Goal: Information Seeking & Learning: Understand process/instructions

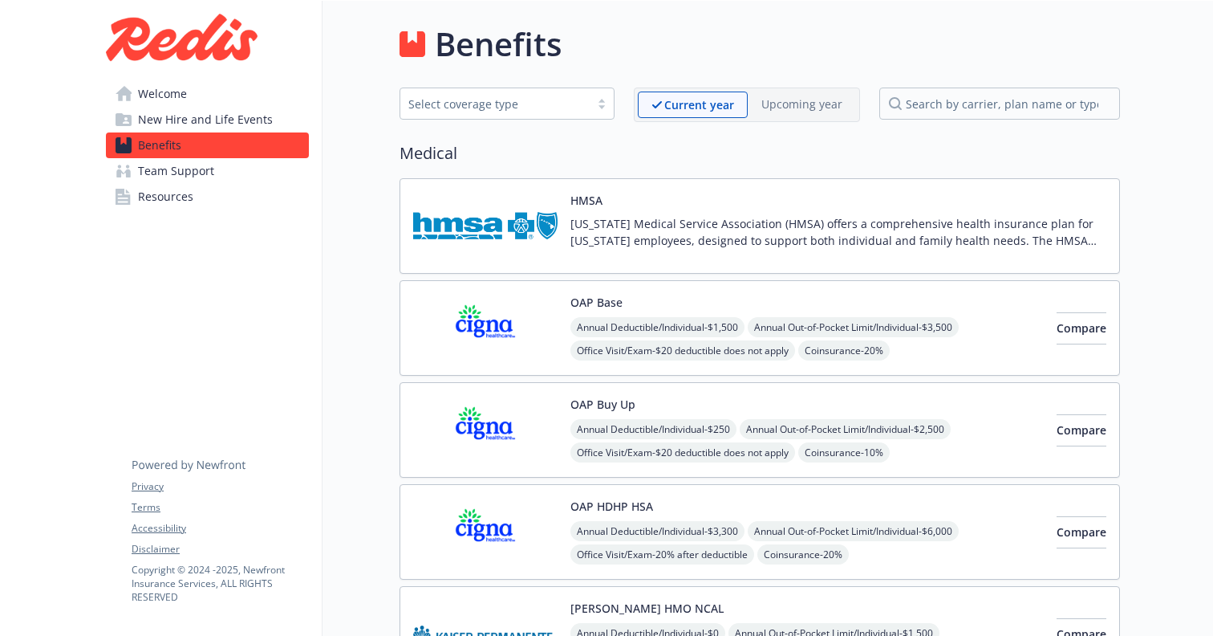
scroll to position [146, 0]
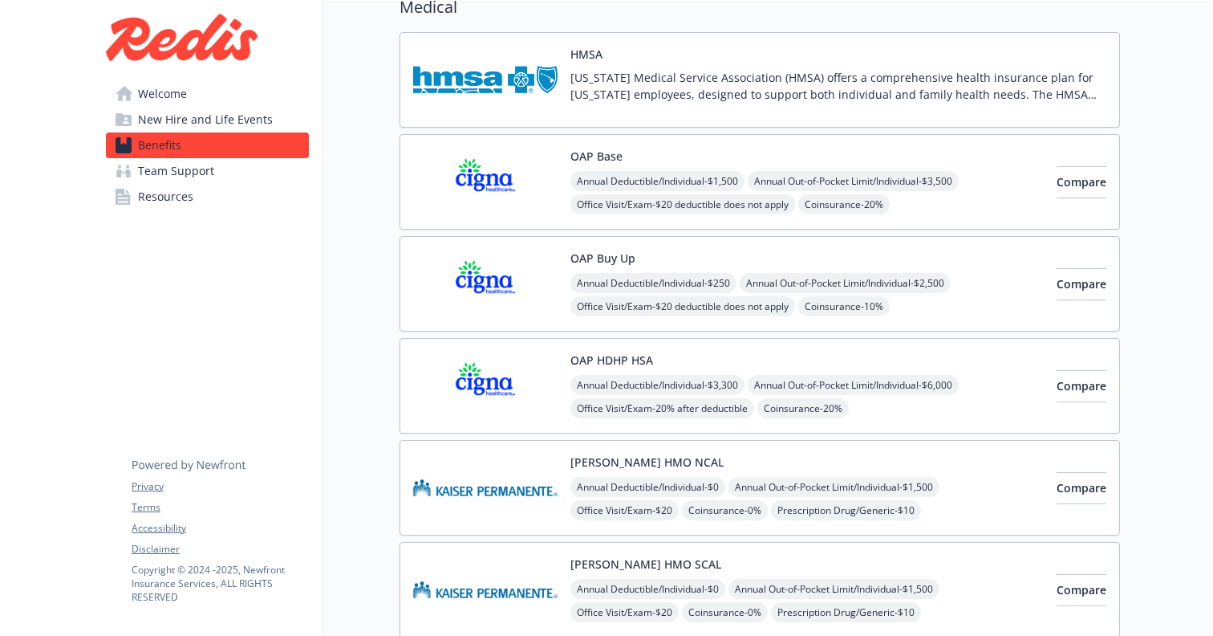
click at [196, 123] on span "New Hire and Life Events" at bounding box center [205, 120] width 135 height 26
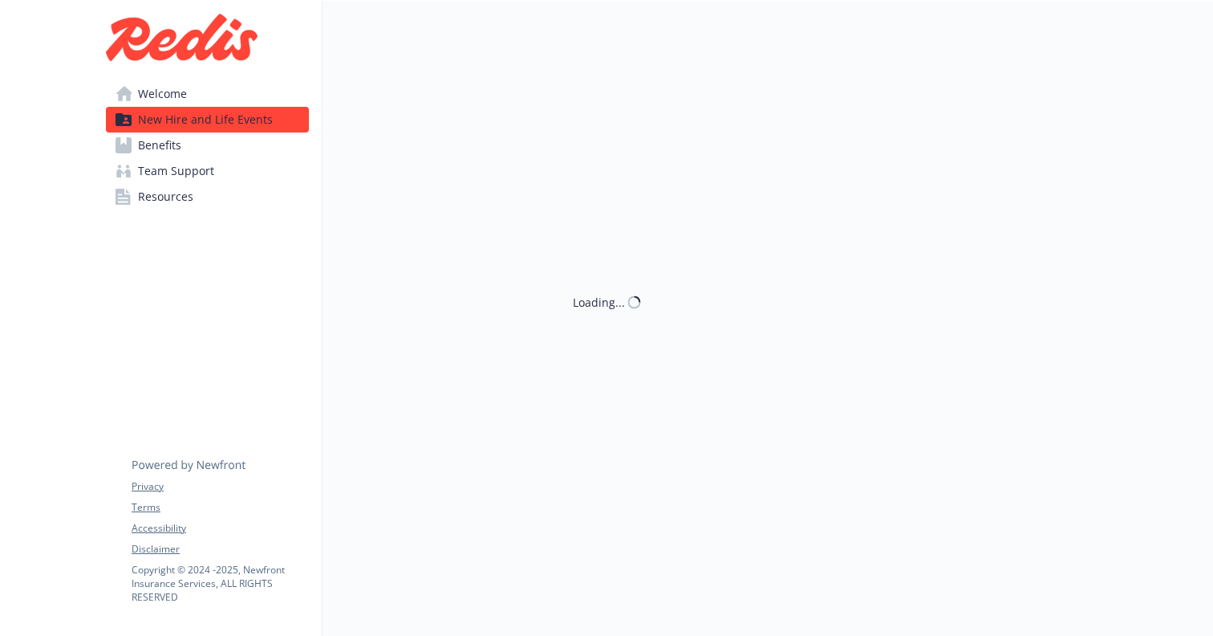
scroll to position [146, 0]
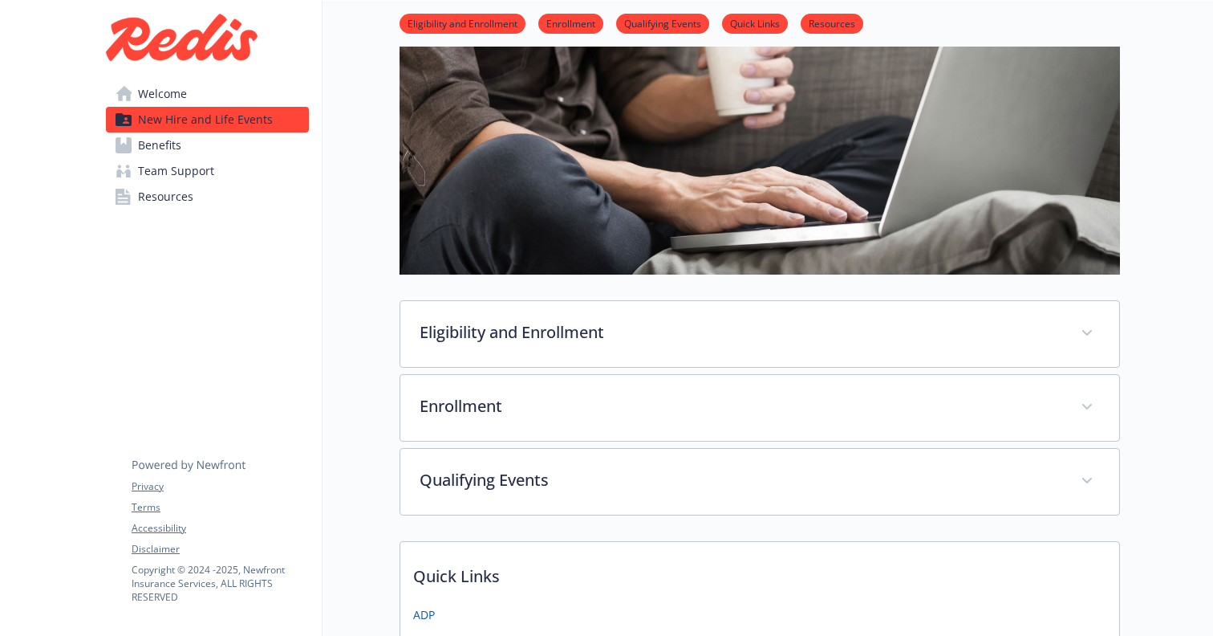
click at [183, 149] on link "Benefits" at bounding box center [207, 145] width 203 height 26
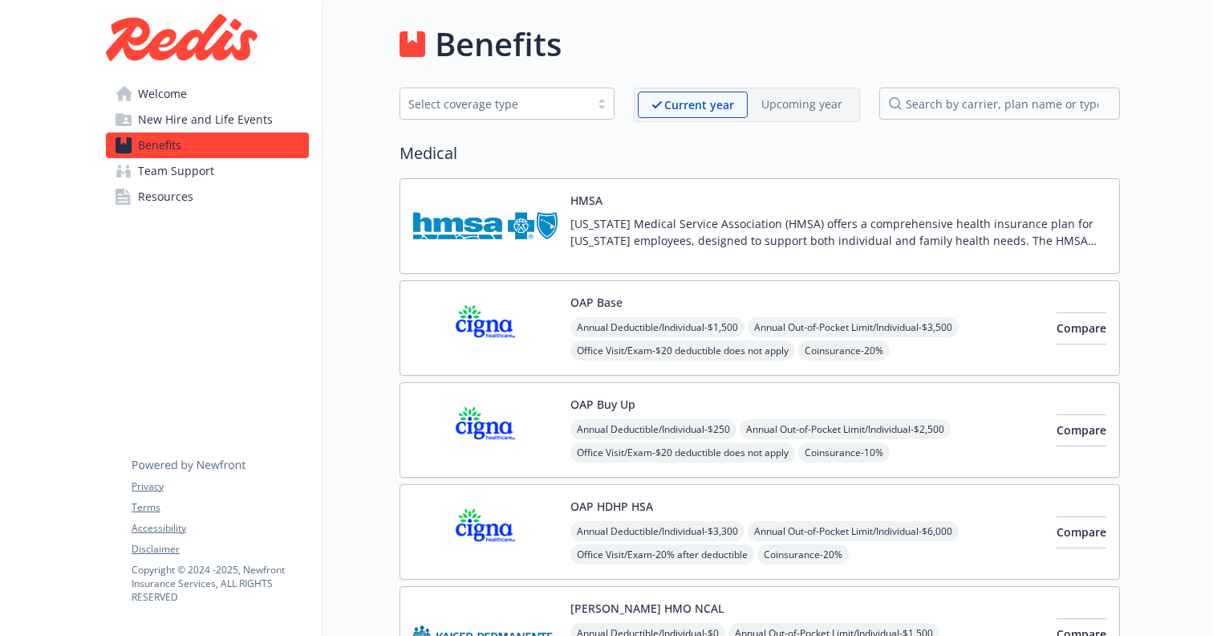
click at [150, 205] on span "Resources" at bounding box center [165, 197] width 55 height 26
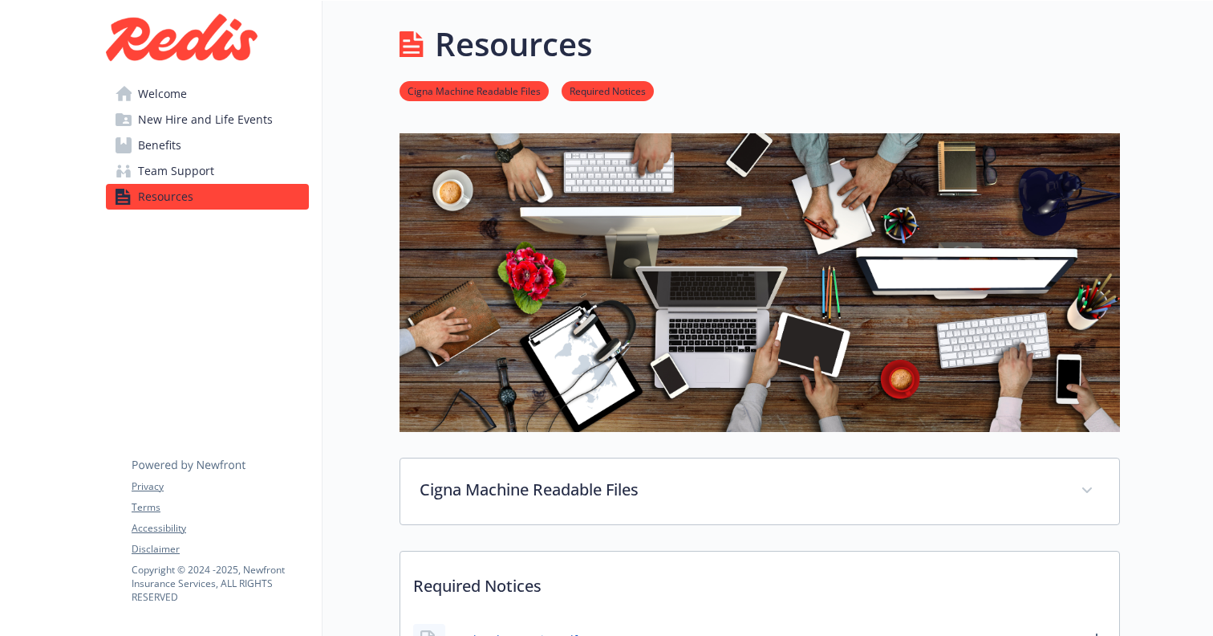
click at [165, 91] on span "Welcome" at bounding box center [162, 94] width 49 height 26
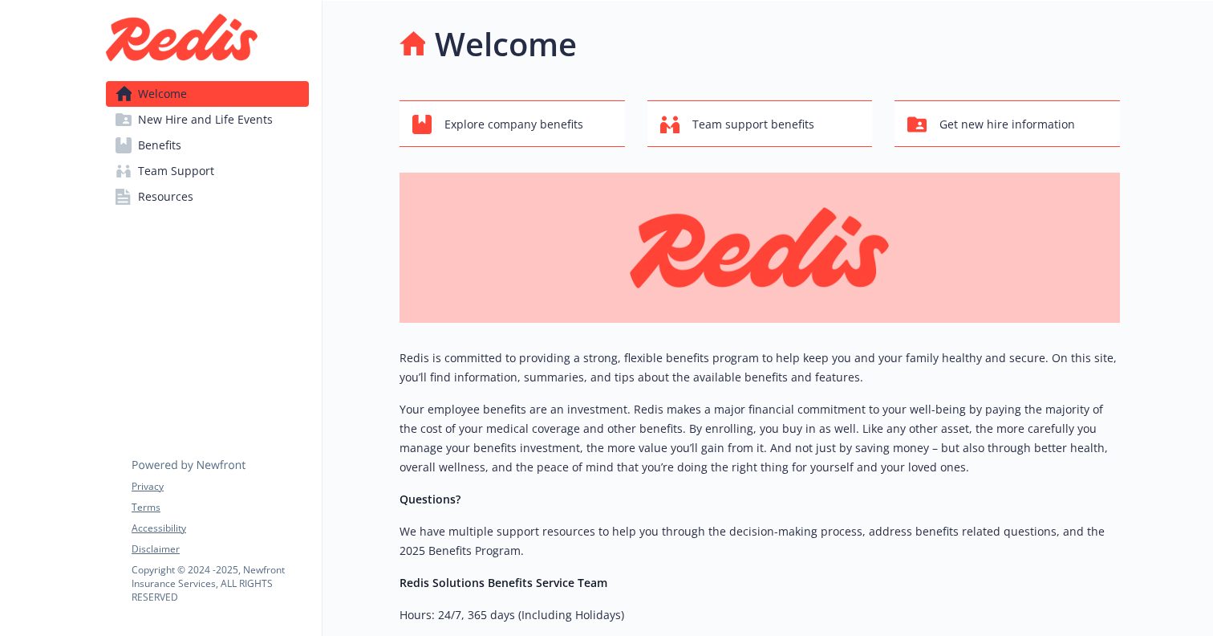
click at [165, 114] on span "New Hire and Life Events" at bounding box center [205, 120] width 135 height 26
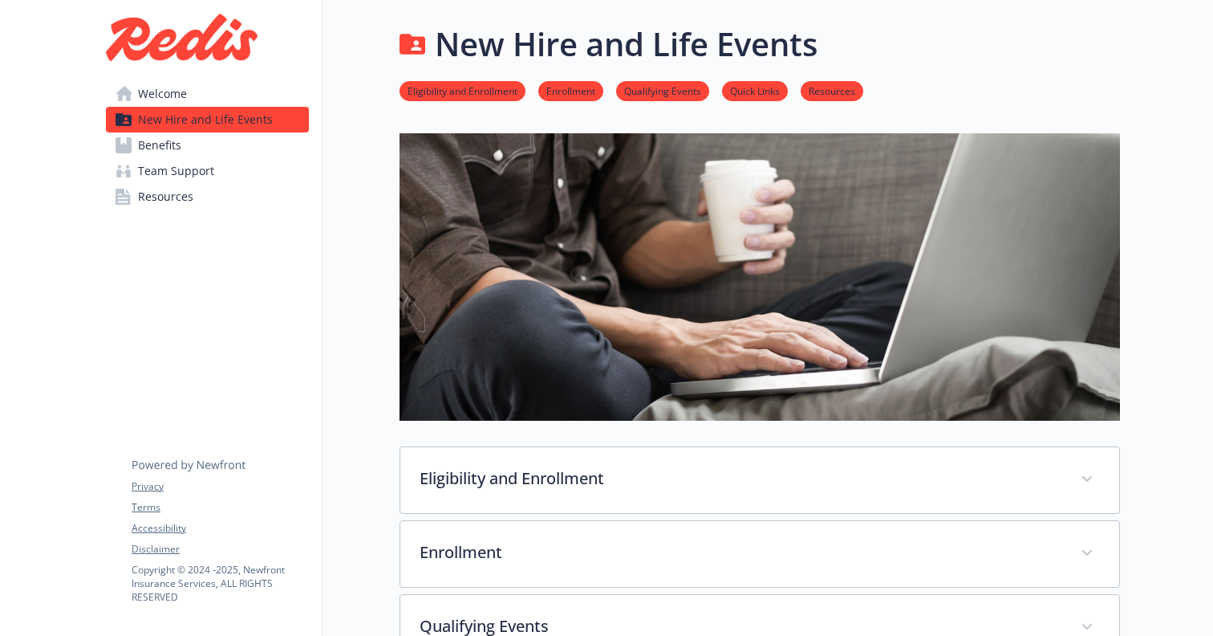
click at [156, 88] on span "Welcome" at bounding box center [162, 94] width 49 height 26
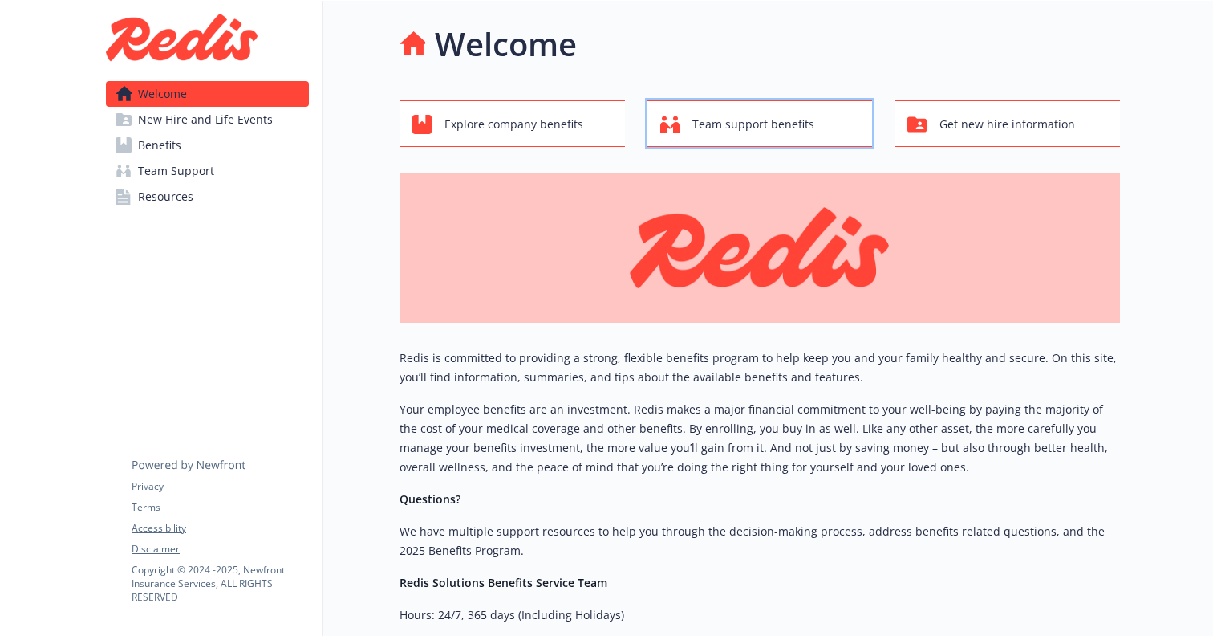
click at [759, 122] on span "Team support benefits" at bounding box center [753, 124] width 122 height 30
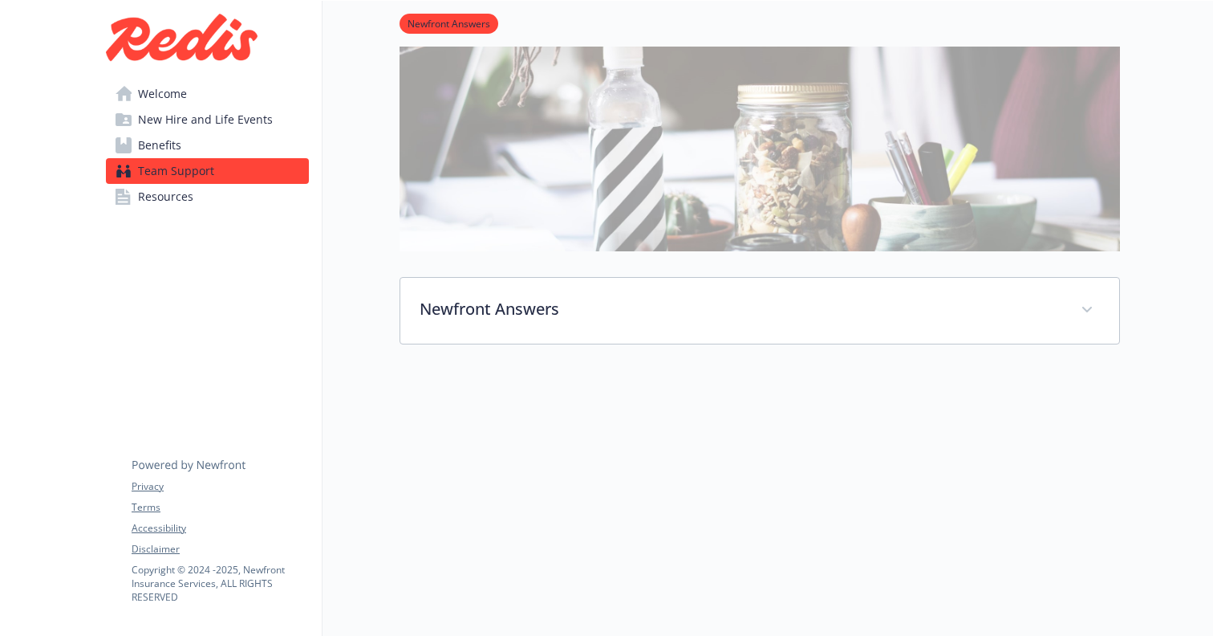
scroll to position [289, 0]
click at [144, 199] on span "Resources" at bounding box center [165, 197] width 55 height 26
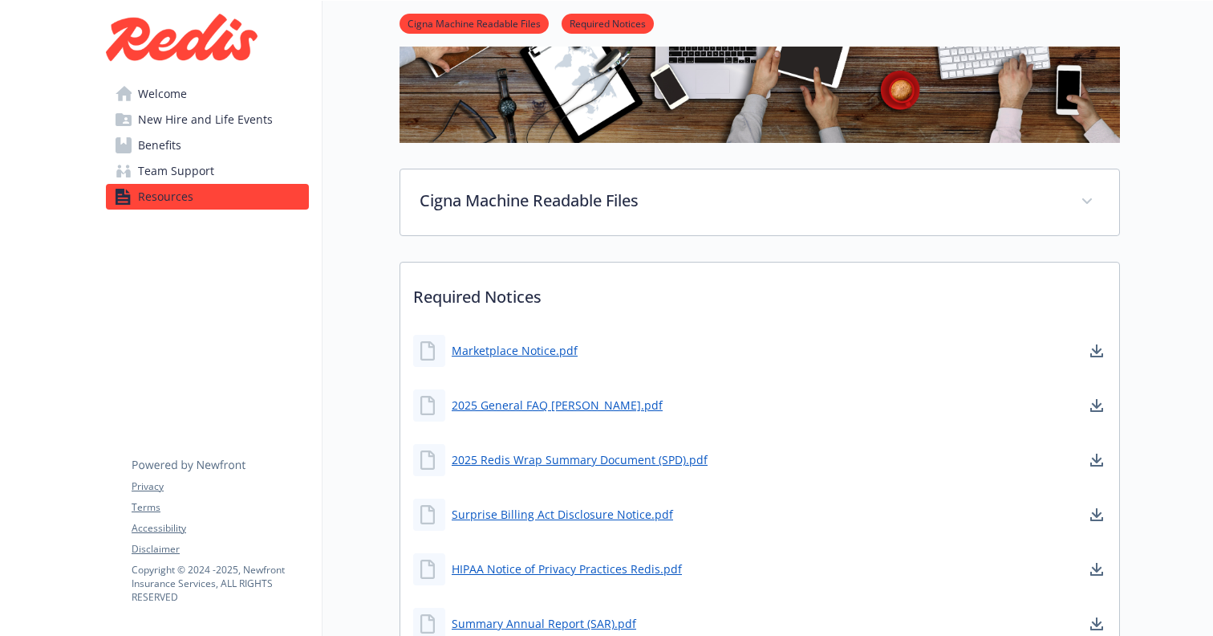
click at [144, 138] on span "Benefits" at bounding box center [159, 145] width 43 height 26
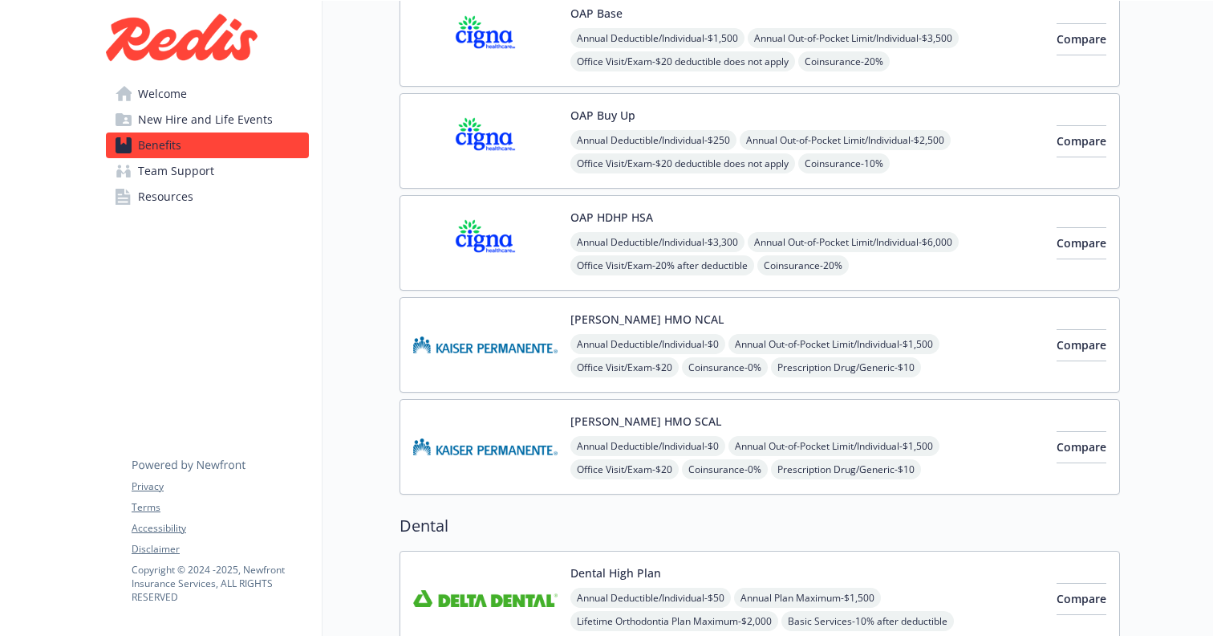
click at [156, 117] on span "New Hire and Life Events" at bounding box center [205, 120] width 135 height 26
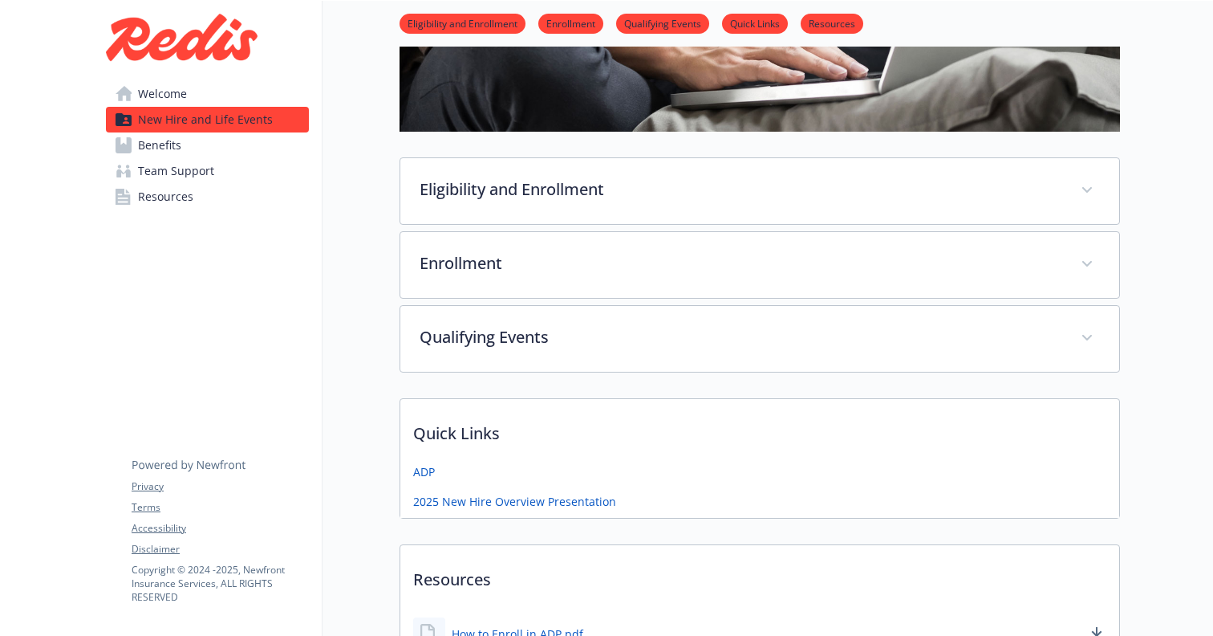
click at [150, 99] on span "Welcome" at bounding box center [162, 94] width 49 height 26
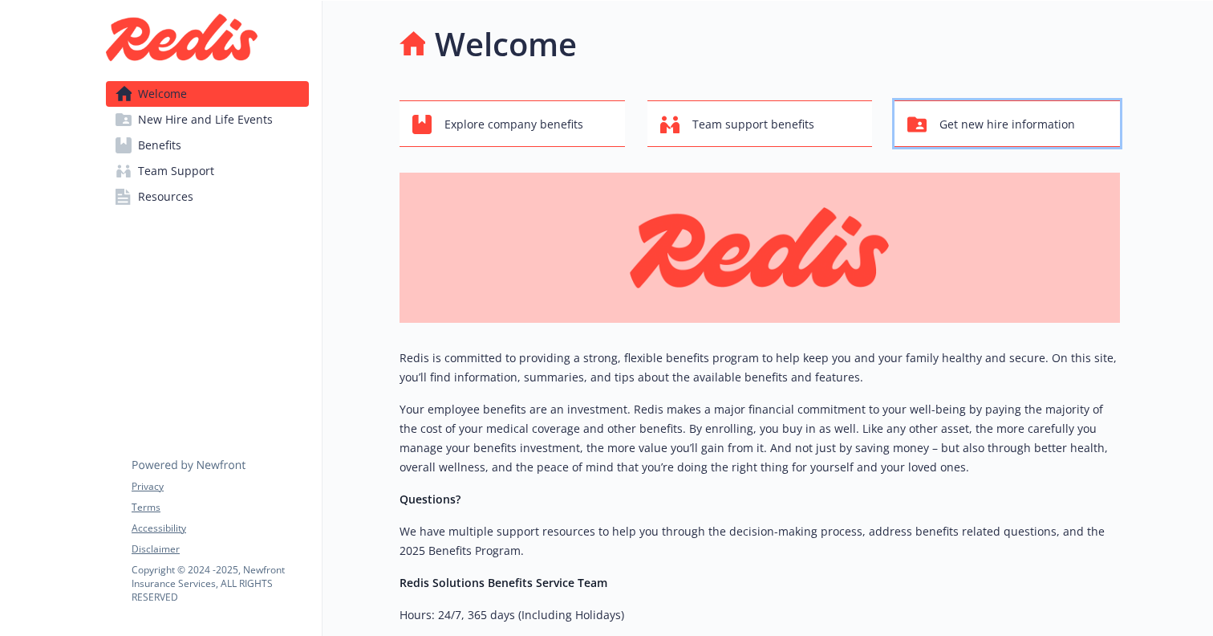
click at [932, 130] on div "Get new hire information" at bounding box center [1010, 124] width 205 height 30
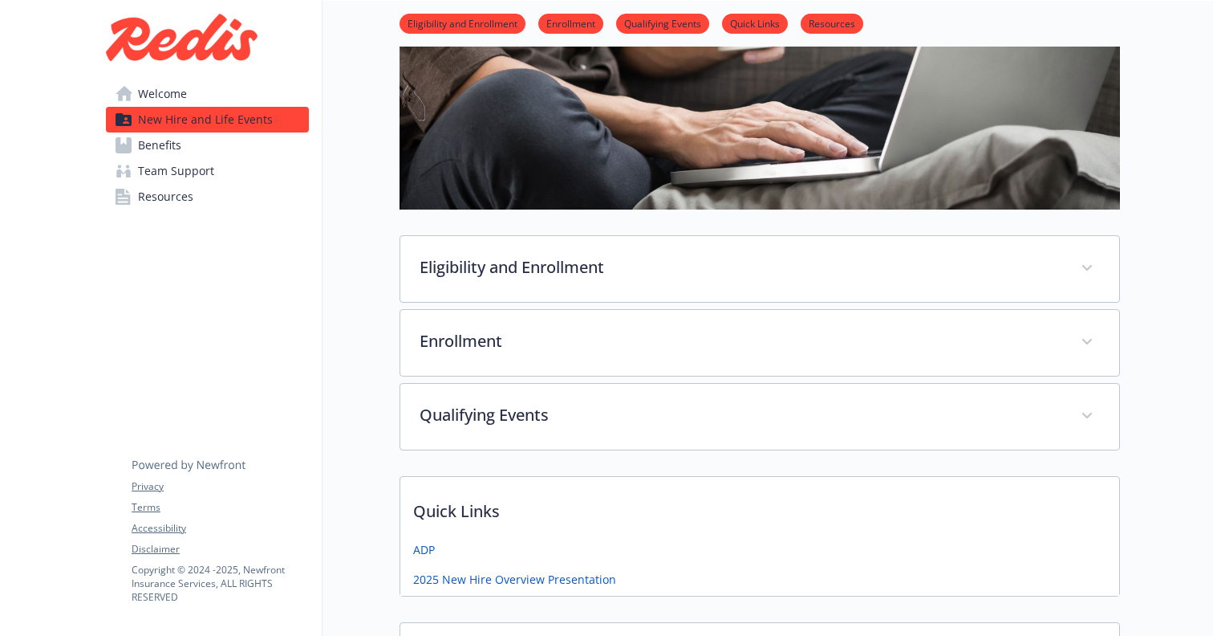
scroll to position [229, 0]
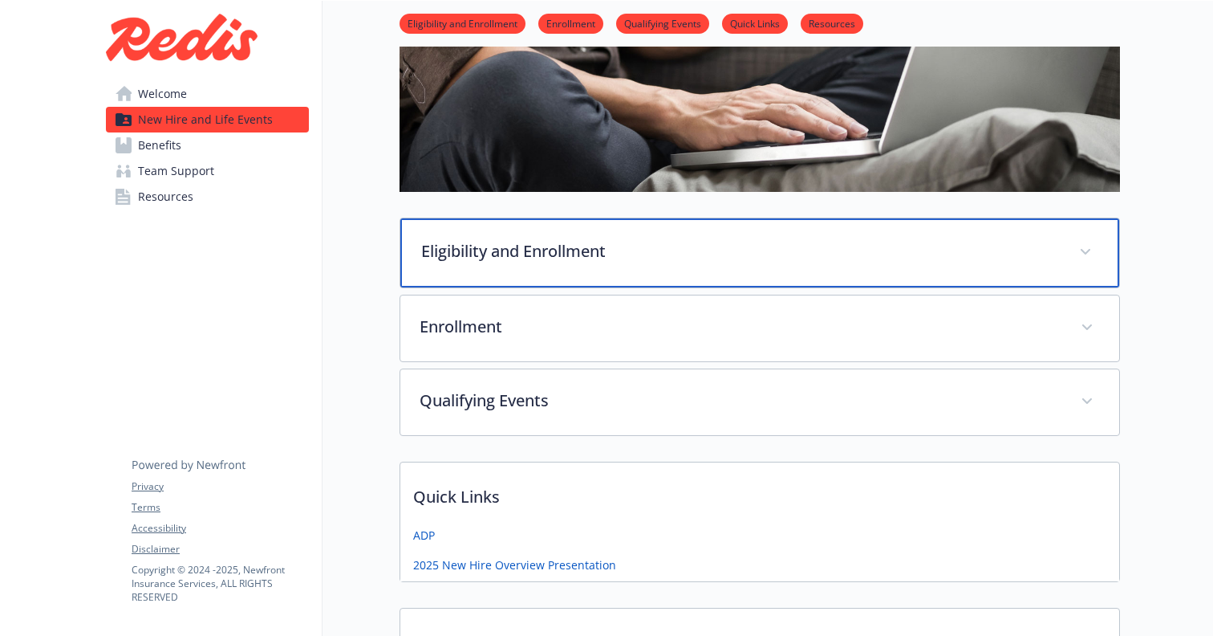
click at [584, 272] on div "Eligibility and Enrollment" at bounding box center [759, 252] width 719 height 69
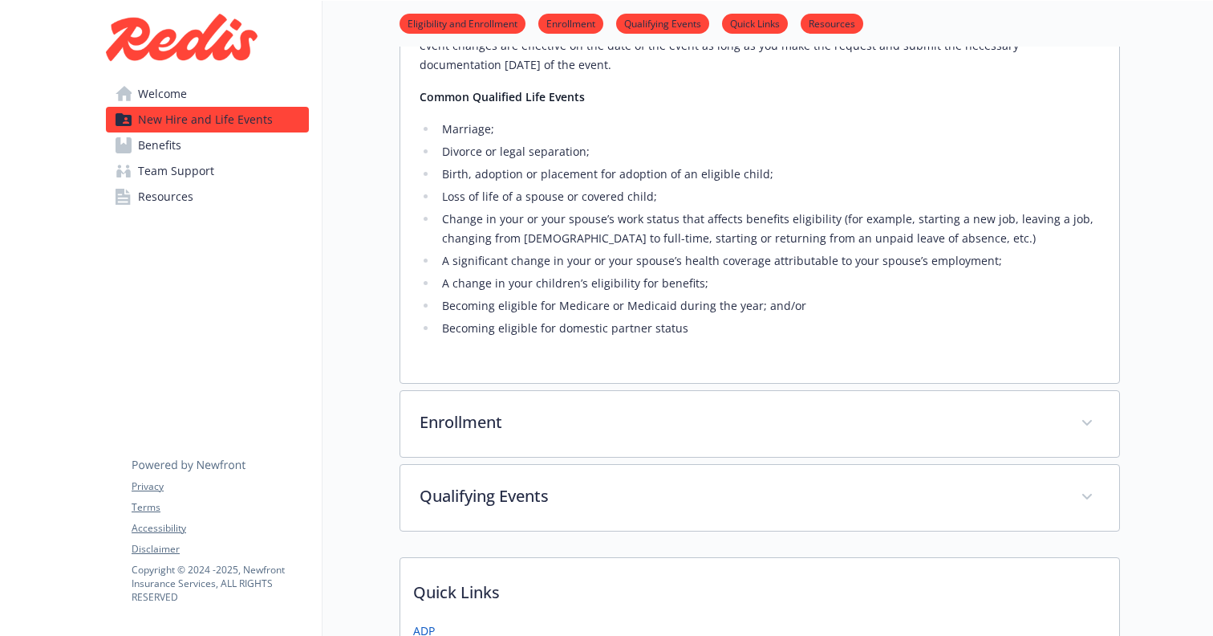
scroll to position [762, 0]
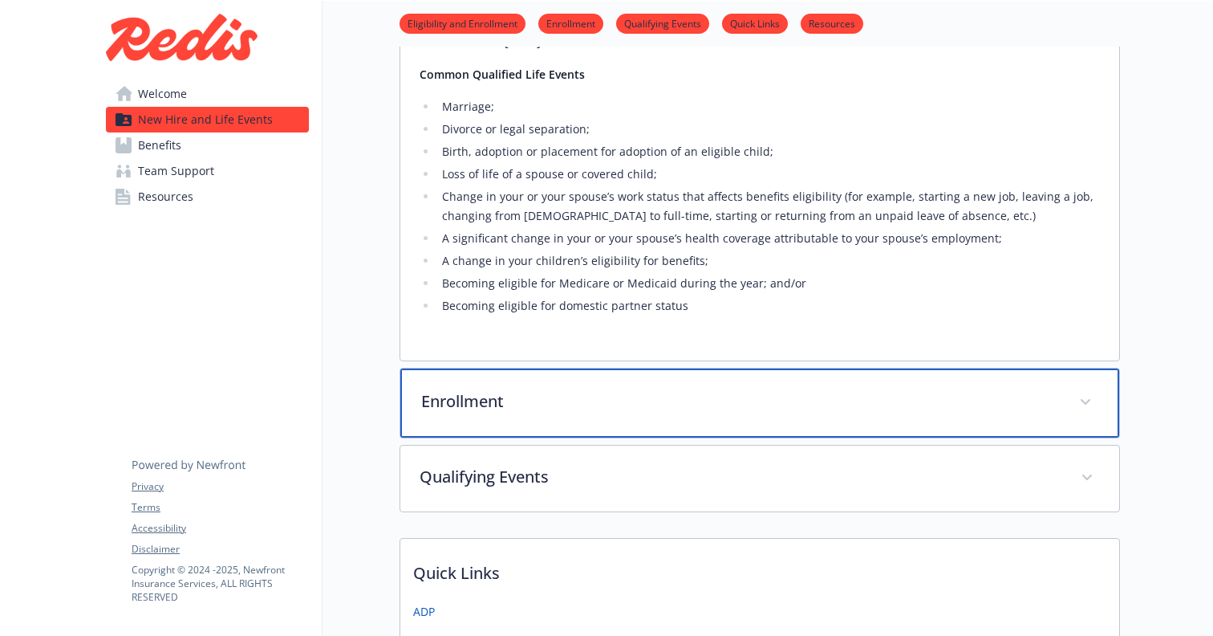
click at [564, 413] on div "Enrollment" at bounding box center [759, 402] width 719 height 69
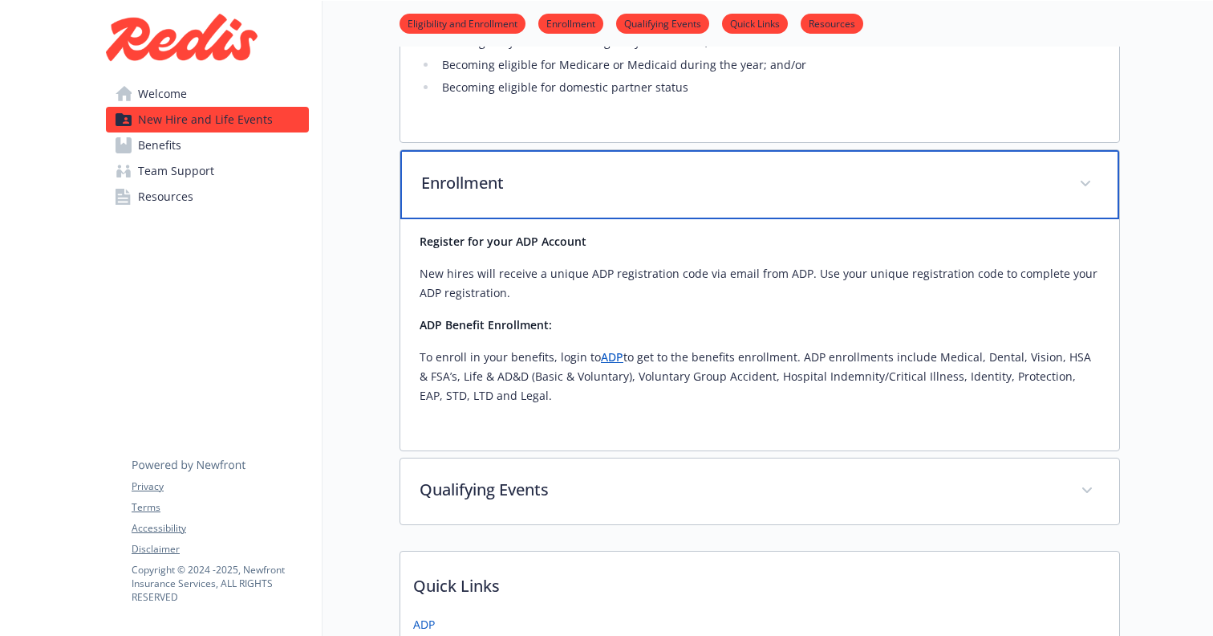
scroll to position [998, 0]
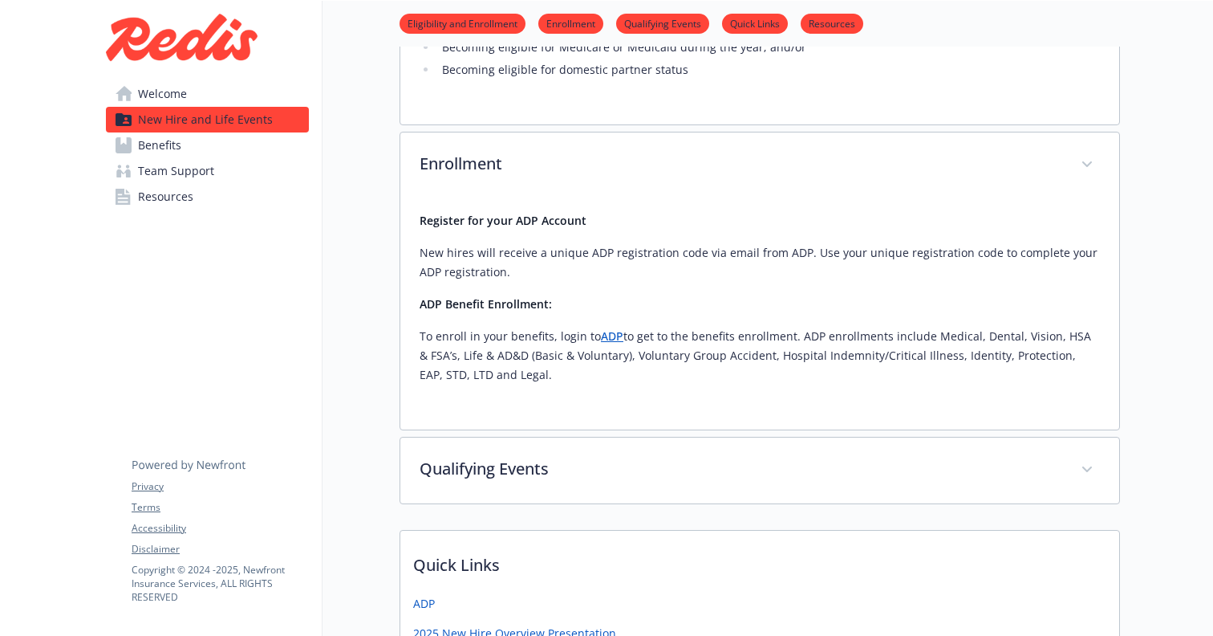
click at [611, 340] on link "ADP" at bounding box center [612, 335] width 22 height 15
